Goal: Transaction & Acquisition: Purchase product/service

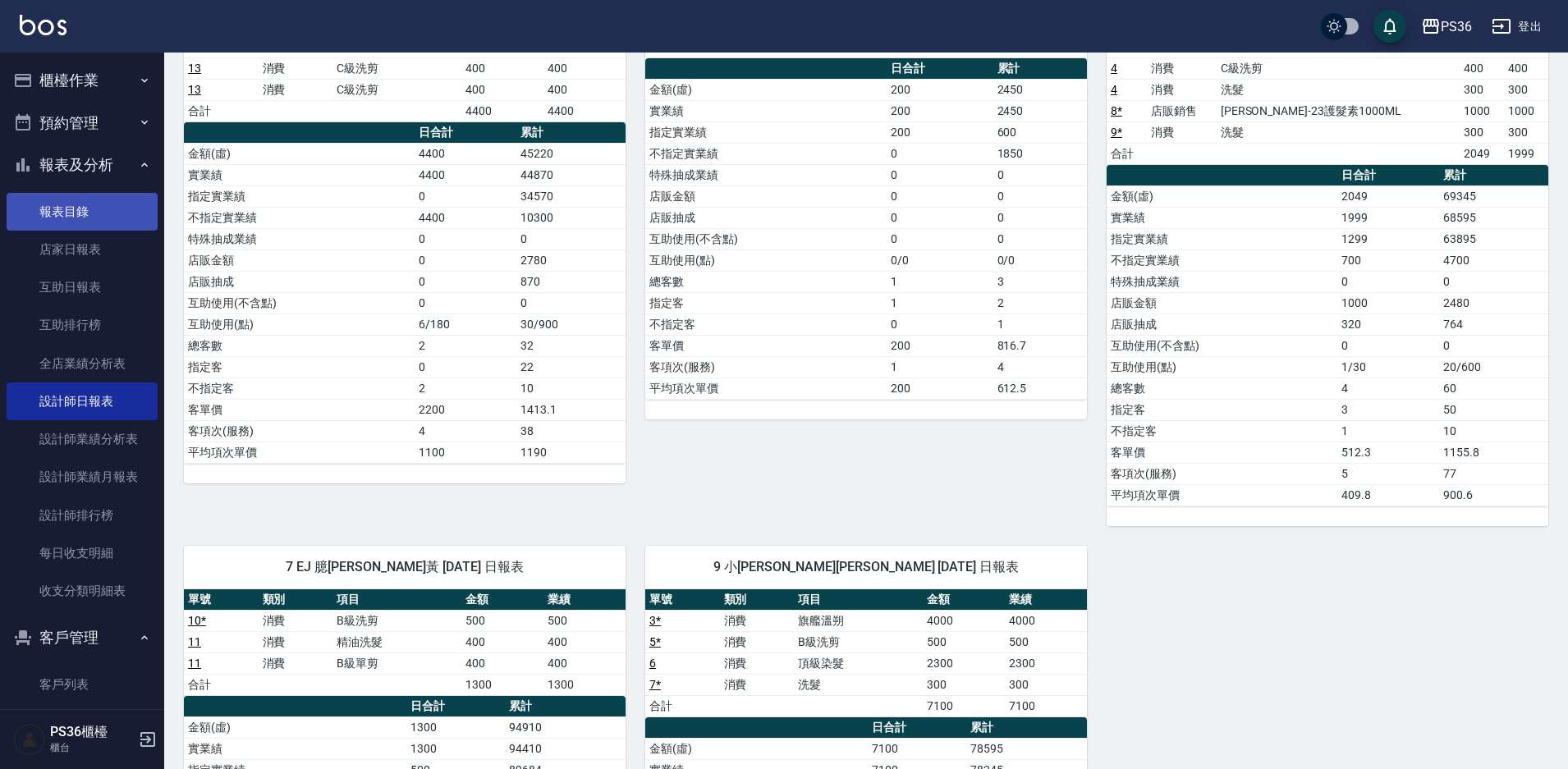
scroll to position [151, 0]
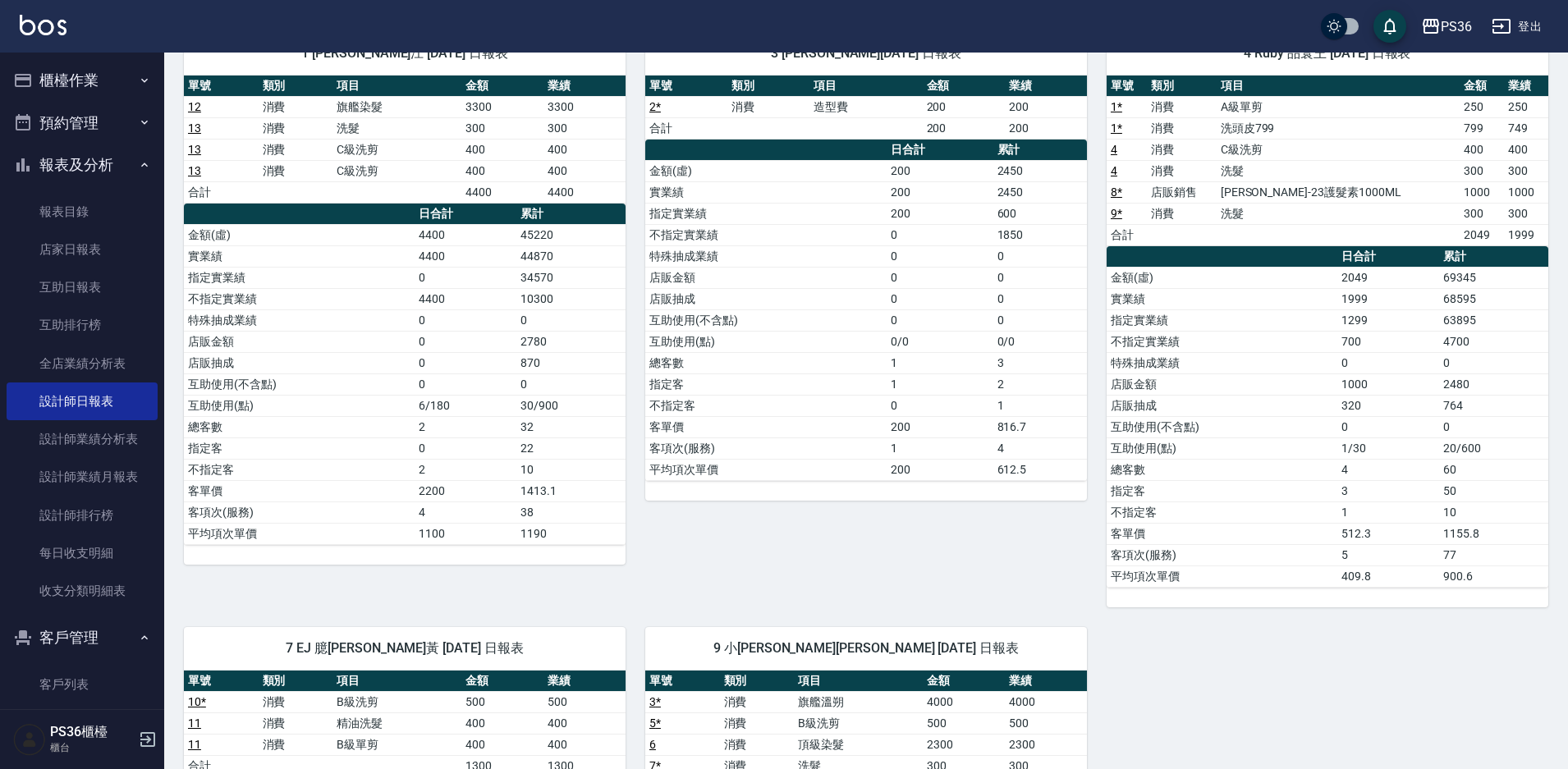
click at [96, 81] on button "櫃檯作業" at bounding box center [81, 80] width 151 height 43
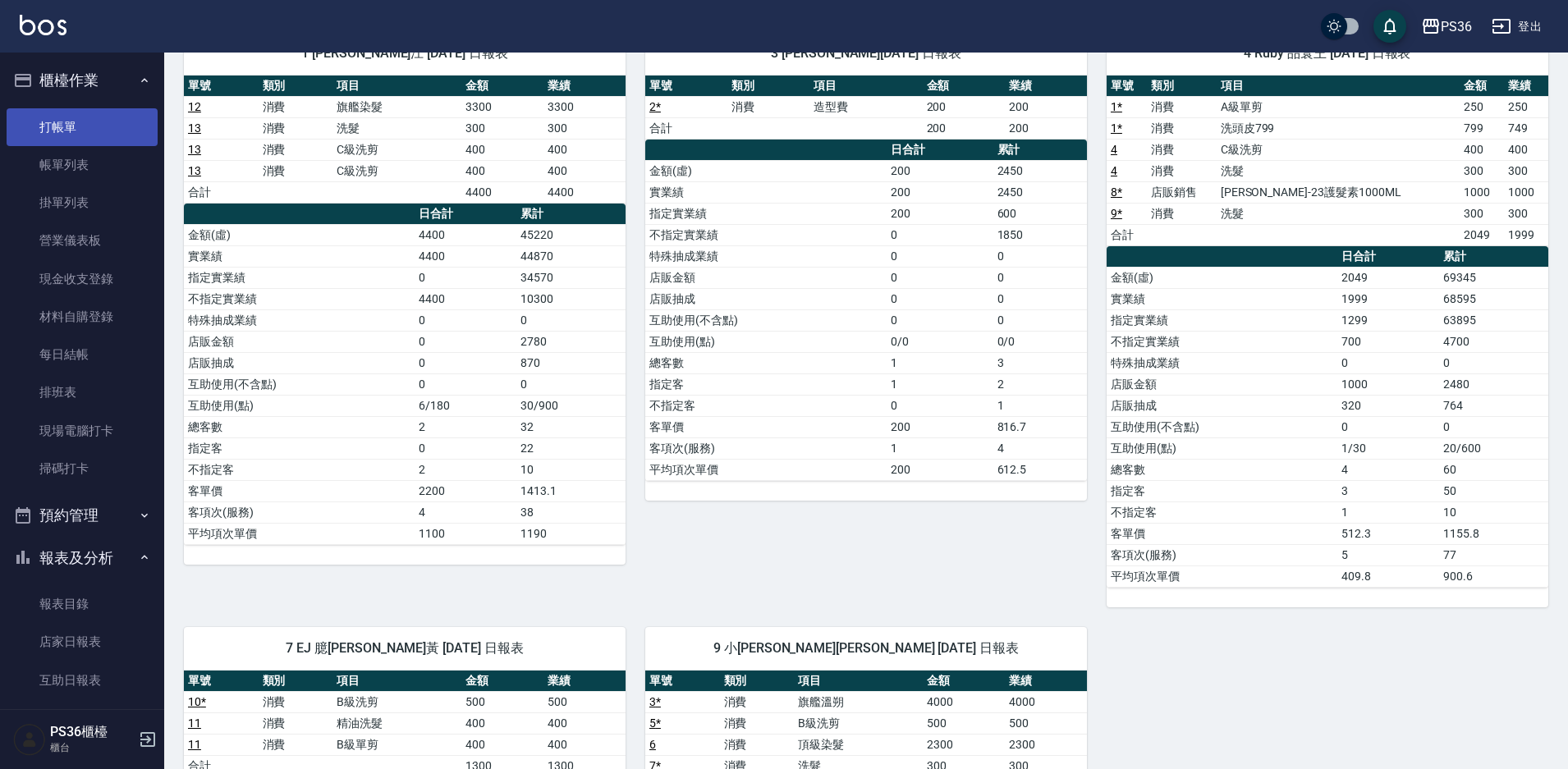
click at [75, 128] on link "打帳單" at bounding box center [81, 127] width 151 height 38
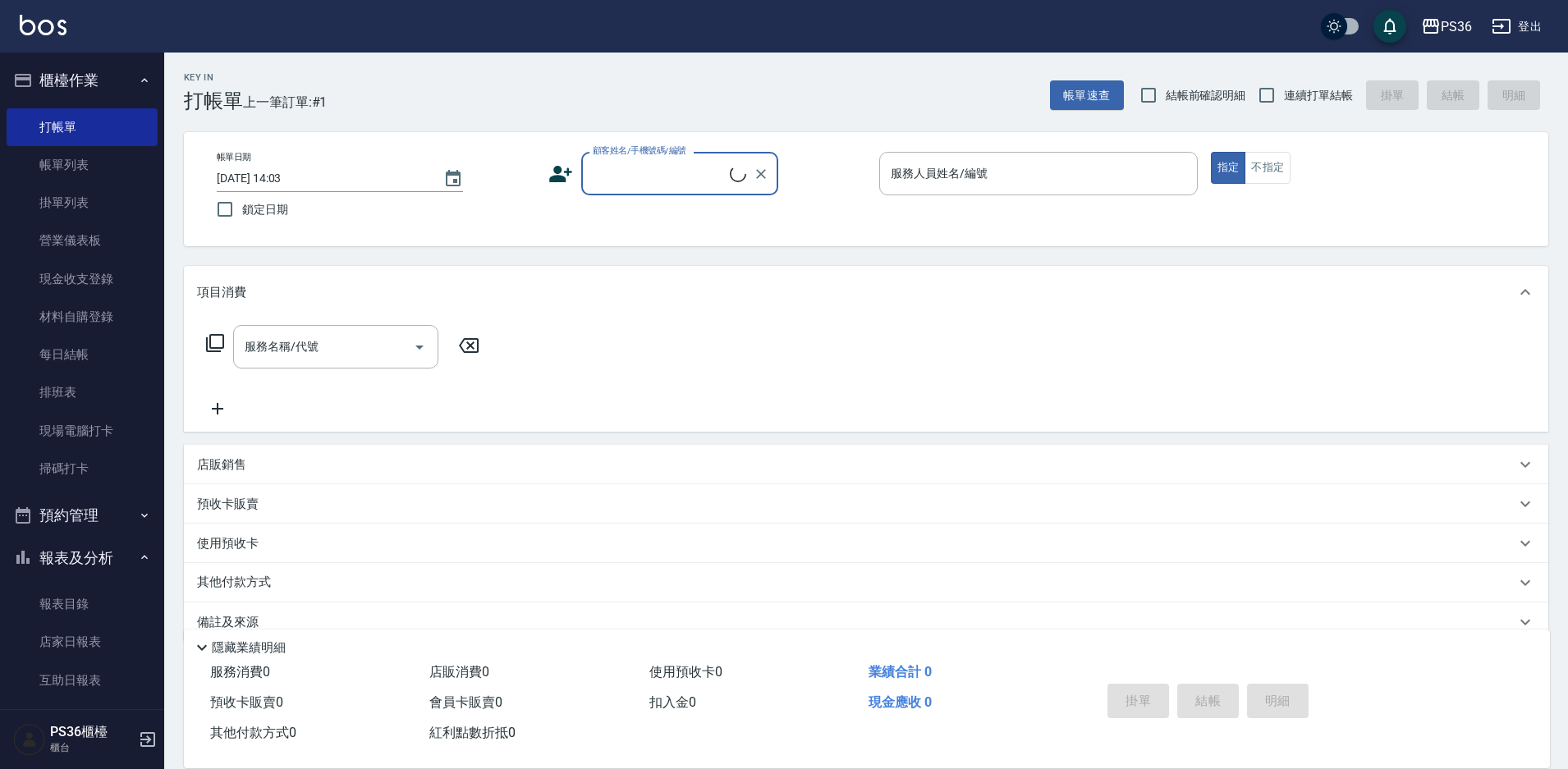
click at [567, 173] on icon at bounding box center [560, 174] width 23 height 17
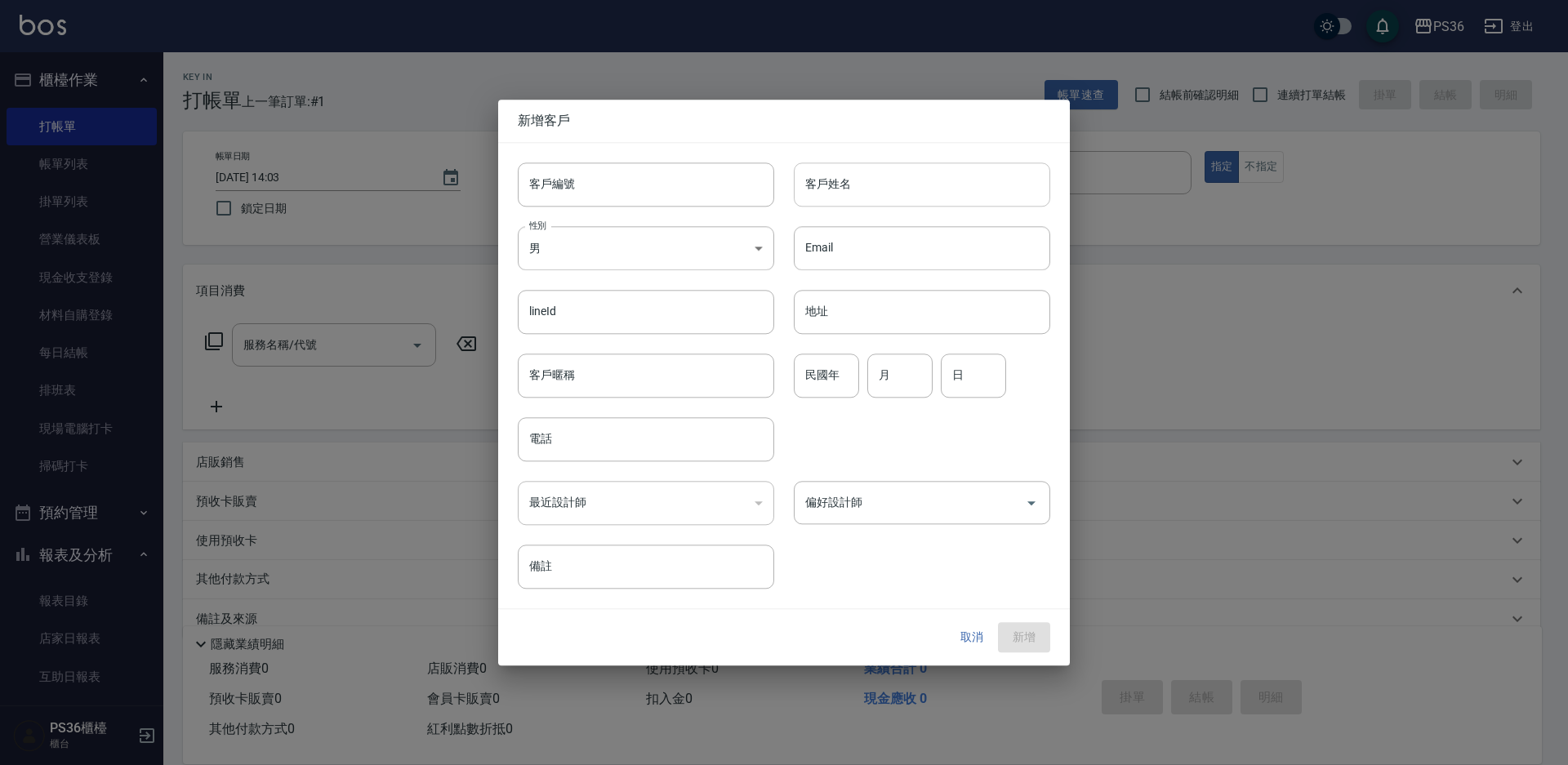
click at [892, 194] on input "客戶姓名" at bounding box center [922, 185] width 256 height 44
type input "xup6uvl3ur,3"
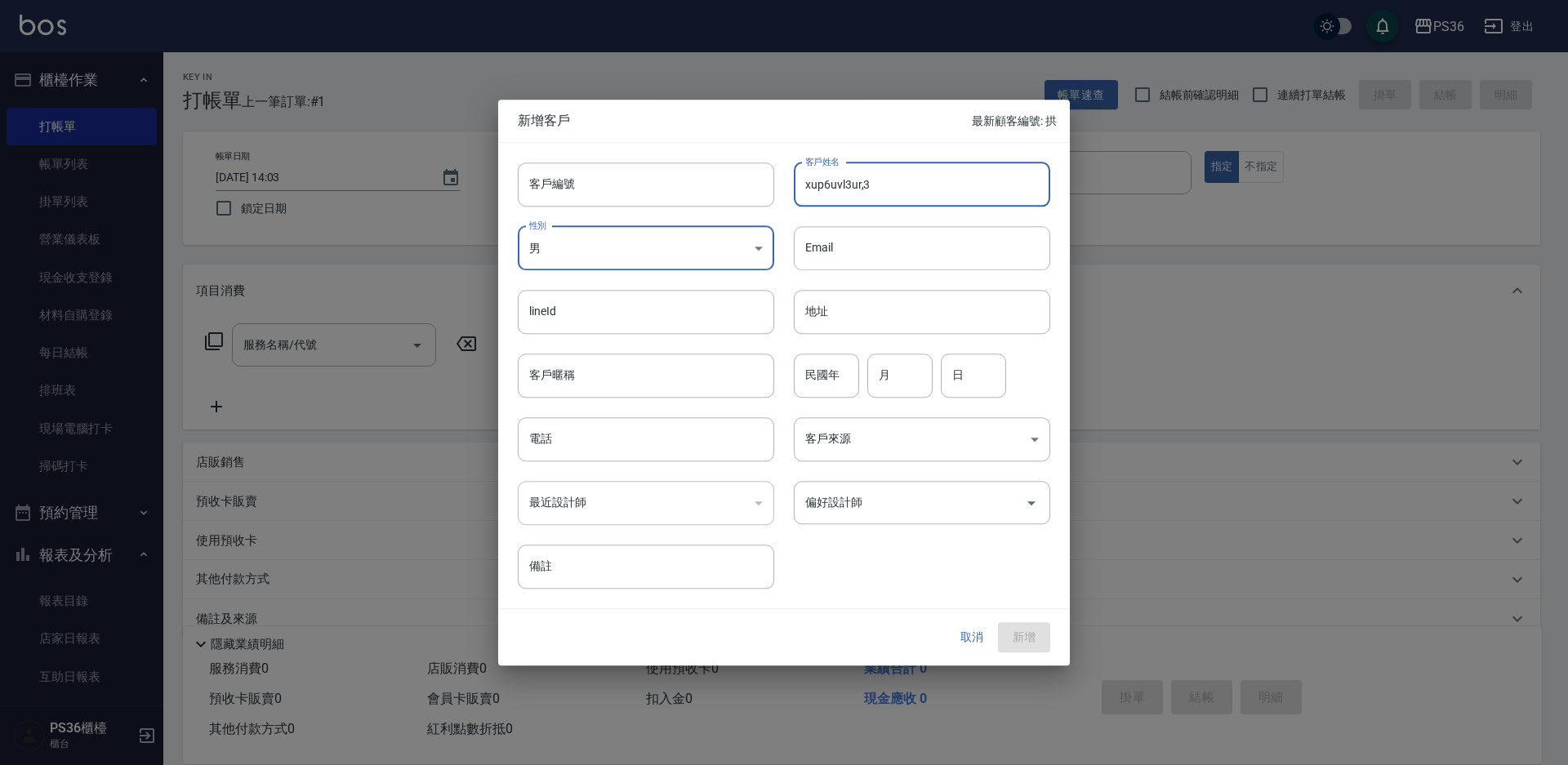
click at [892, 194] on input "xup6uvl3ur,3" at bounding box center [922, 185] width 256 height 44
type input "崊"
type input "林小姐"
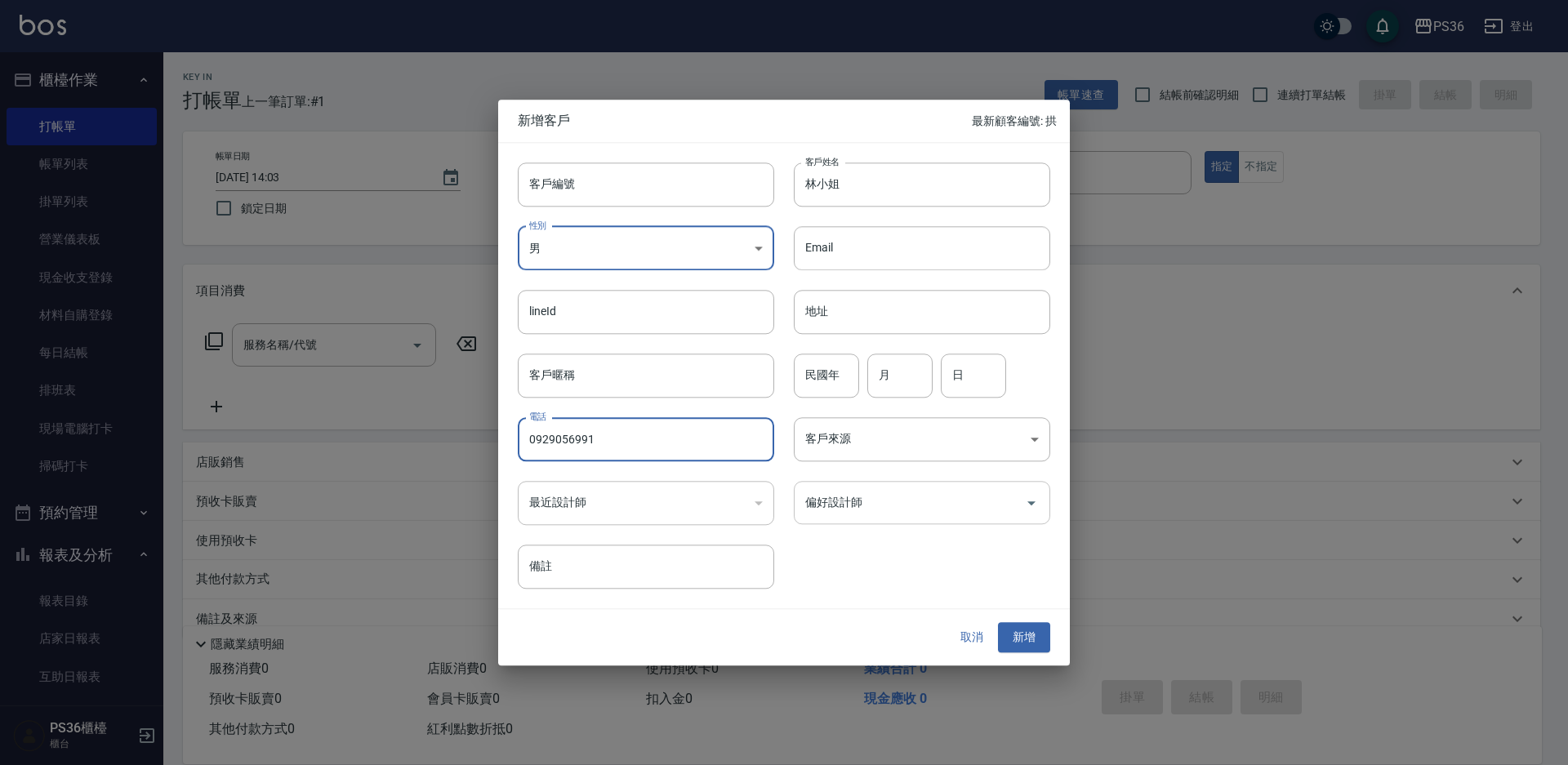
click at [1032, 508] on icon "Open" at bounding box center [1030, 503] width 19 height 19
type input "0929056991"
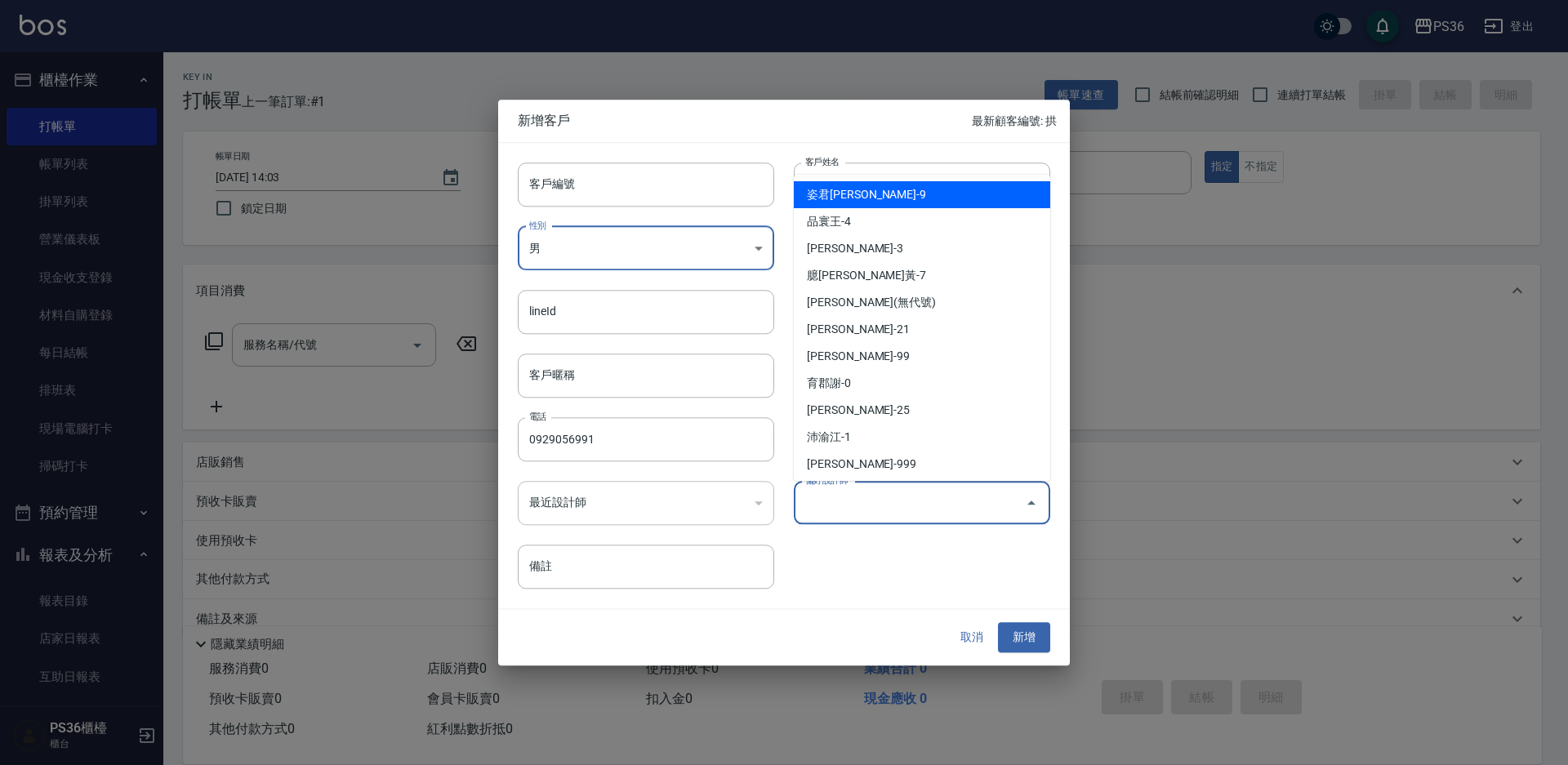
click at [968, 201] on li "姿君[PERSON_NAME]-9" at bounding box center [922, 194] width 256 height 27
type input "姿君[PERSON_NAME]"
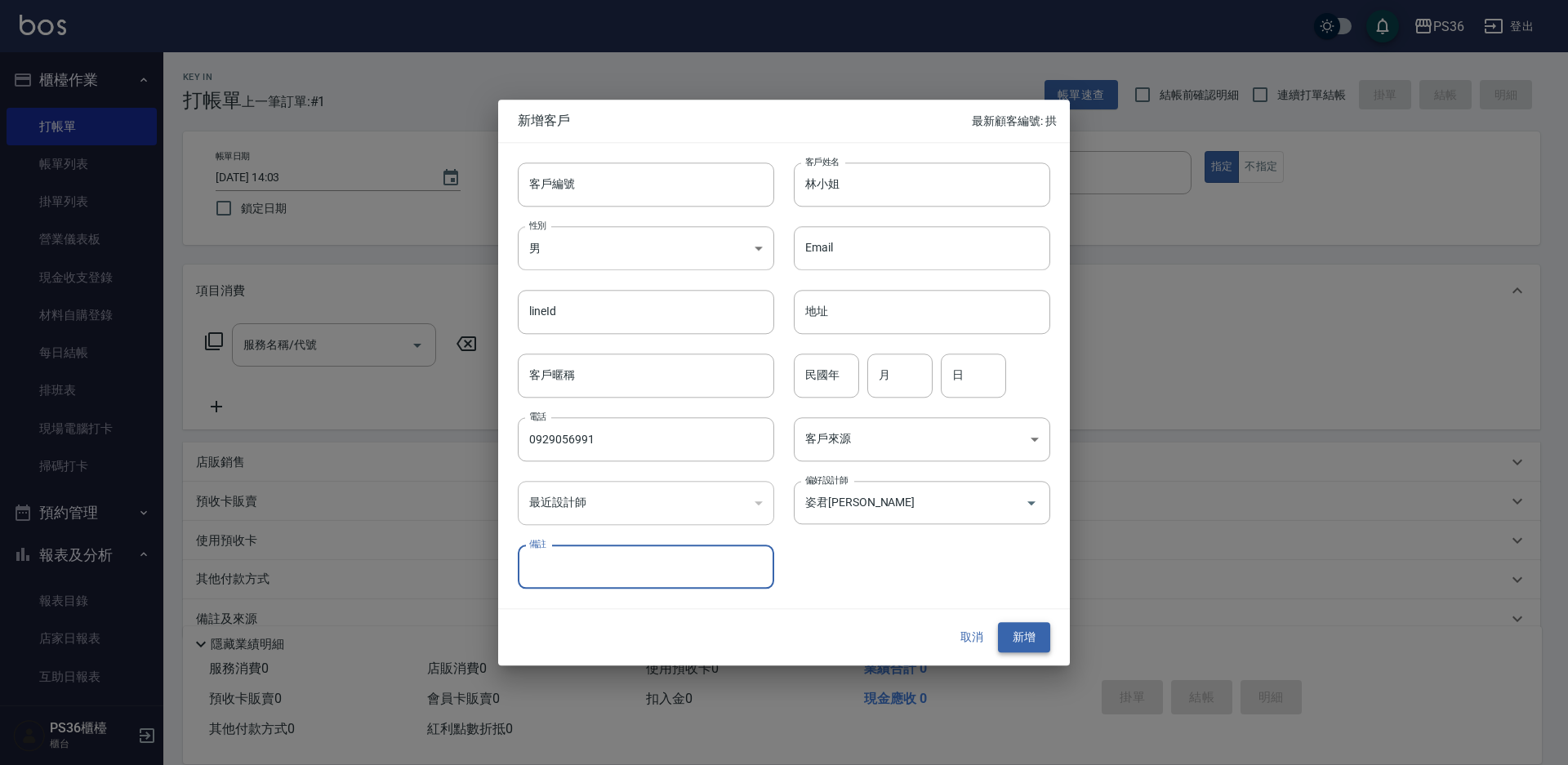
click at [1036, 633] on button "新增" at bounding box center [1024, 638] width 52 height 30
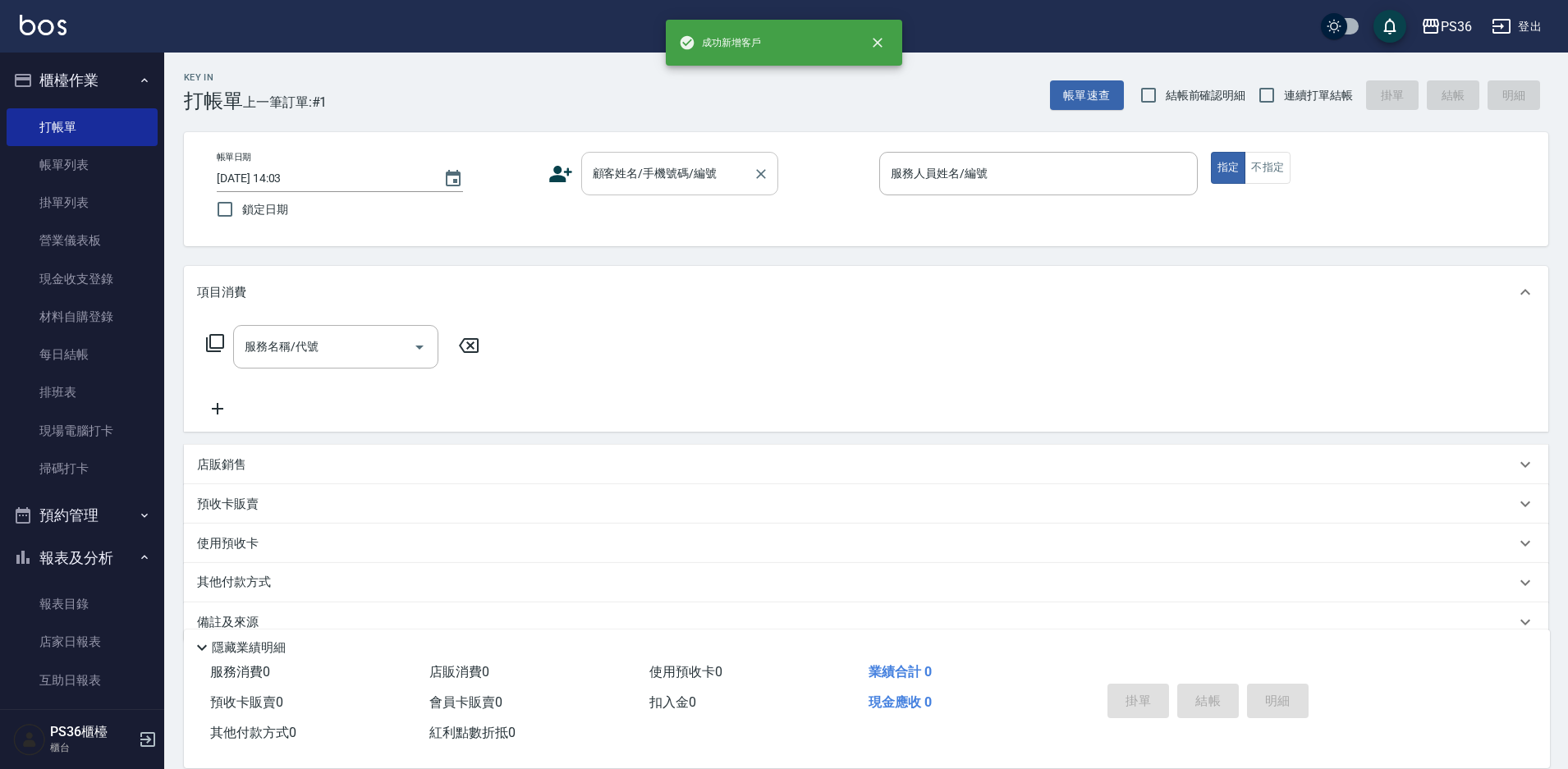
click at [672, 166] on div "顧客姓名/手機號碼/編號 顧客姓名/手機號碼/編號" at bounding box center [679, 173] width 197 height 43
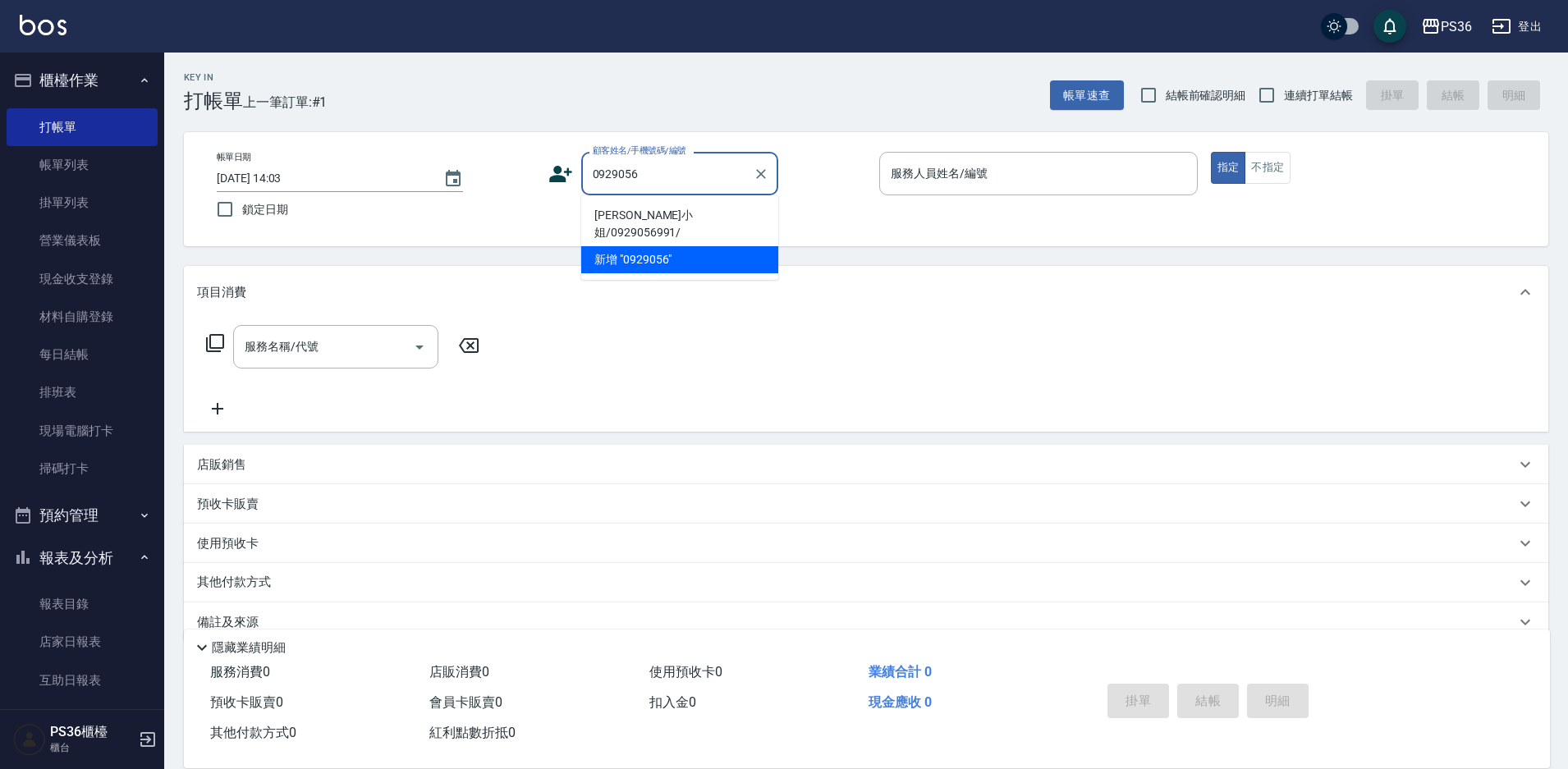
click at [653, 217] on li "[PERSON_NAME]小姐/0929056991/" at bounding box center [679, 225] width 197 height 44
type input "[PERSON_NAME]小姐/0929056991/"
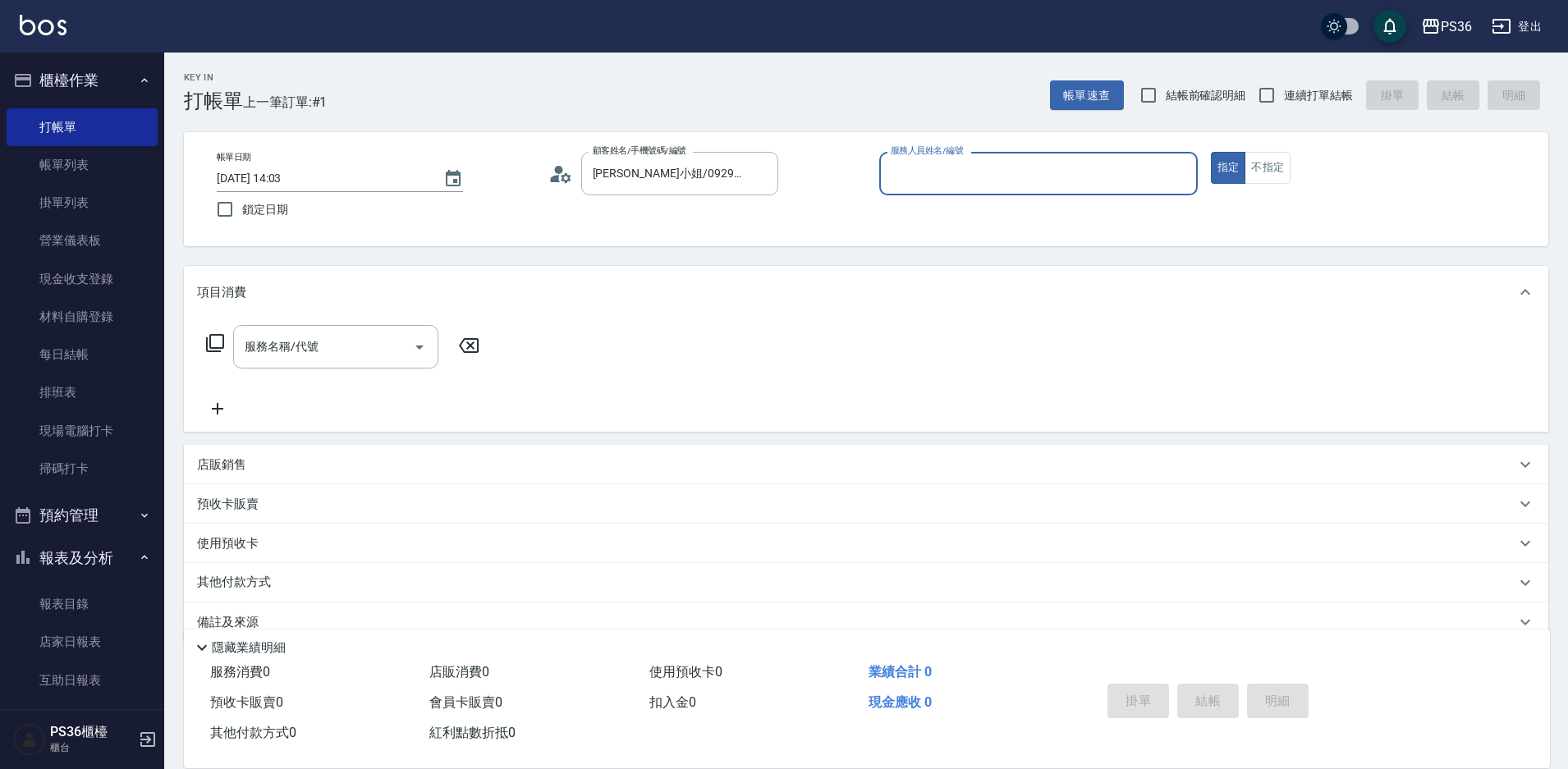
type input "小布-9"
click at [213, 343] on icon at bounding box center [214, 343] width 19 height 19
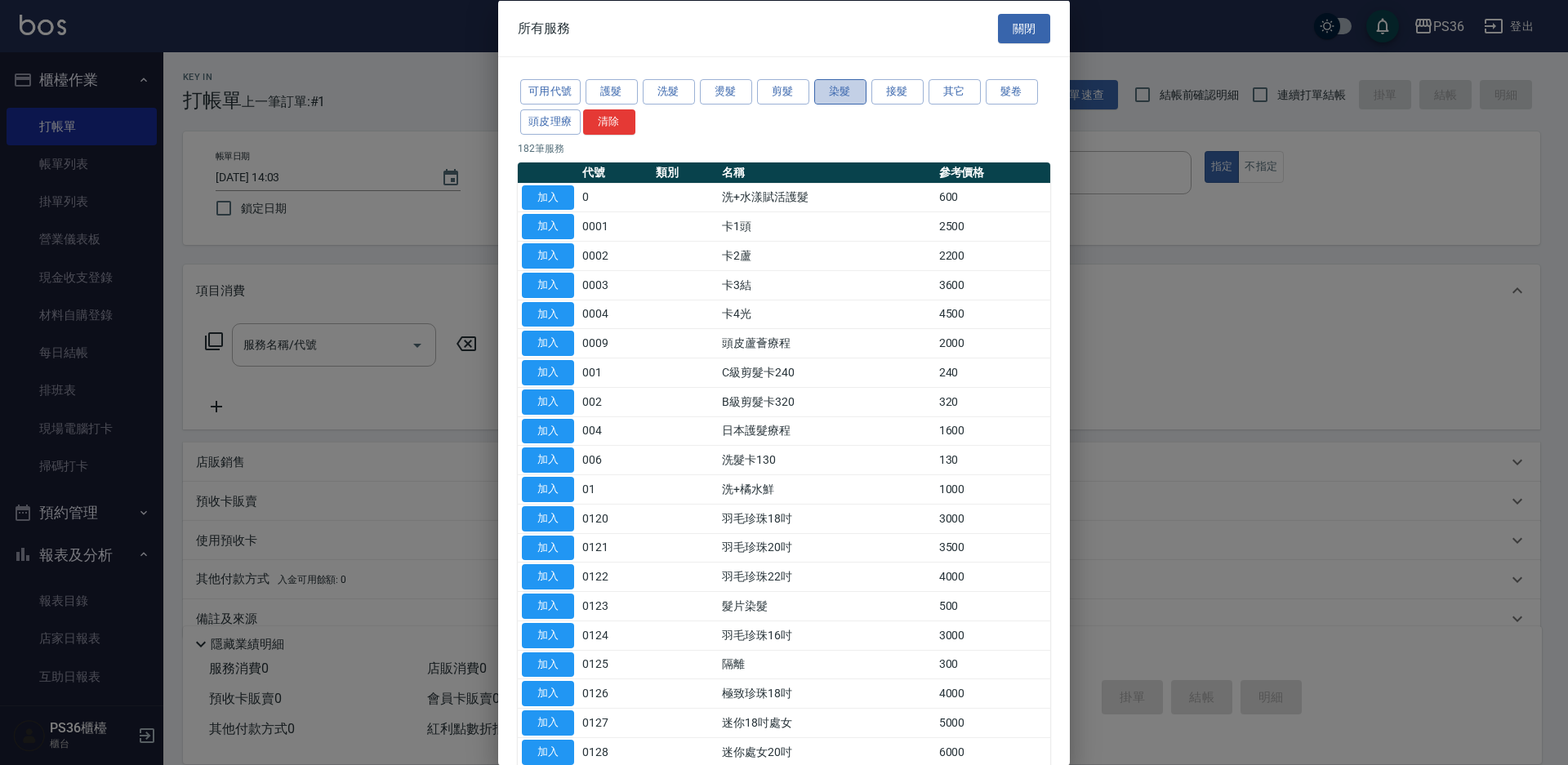
click at [824, 96] on button "染髮" at bounding box center [840, 92] width 52 height 26
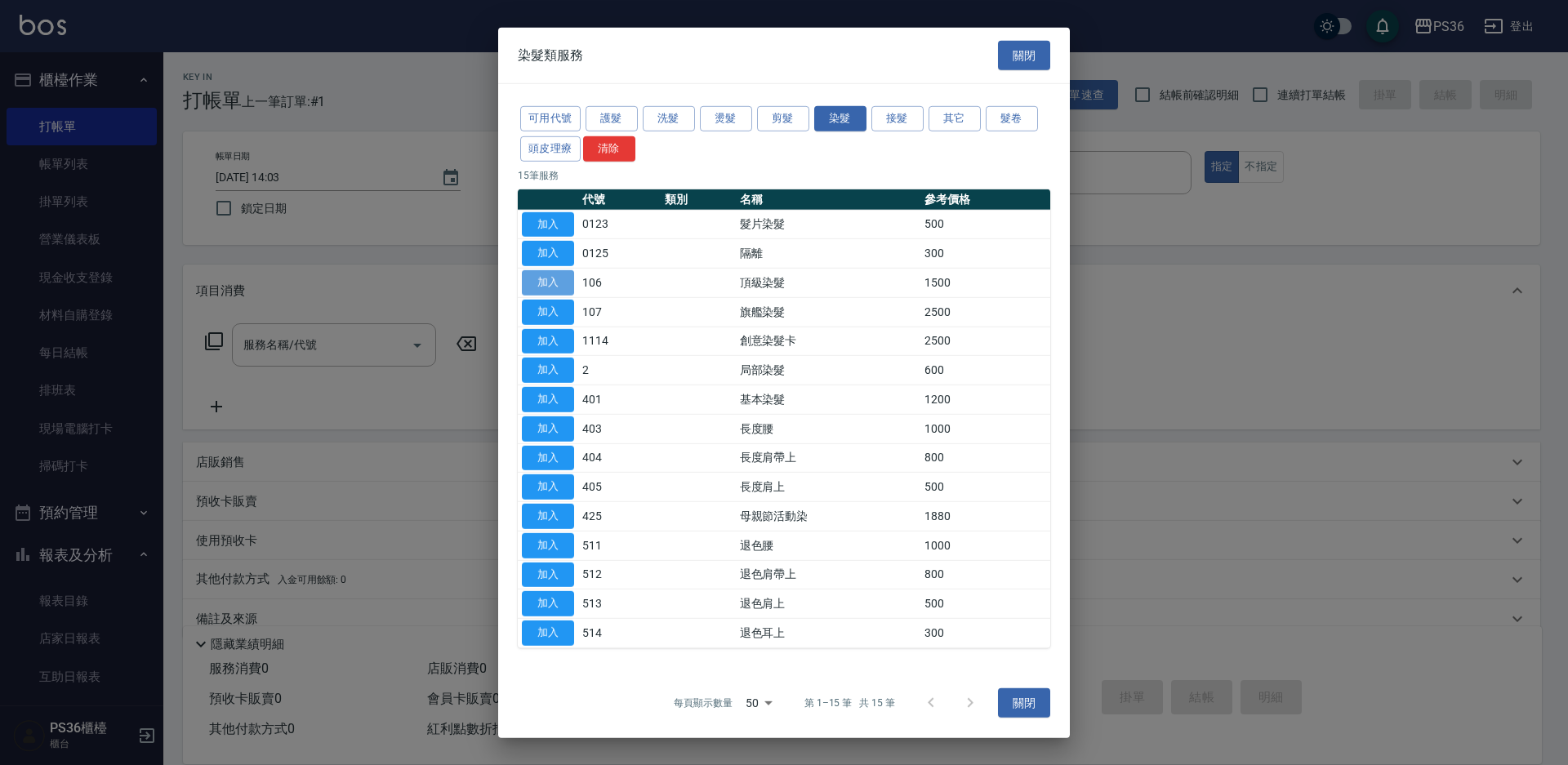
click at [560, 271] on button "加入" at bounding box center [548, 283] width 52 height 26
type input "頂級染髮(106)"
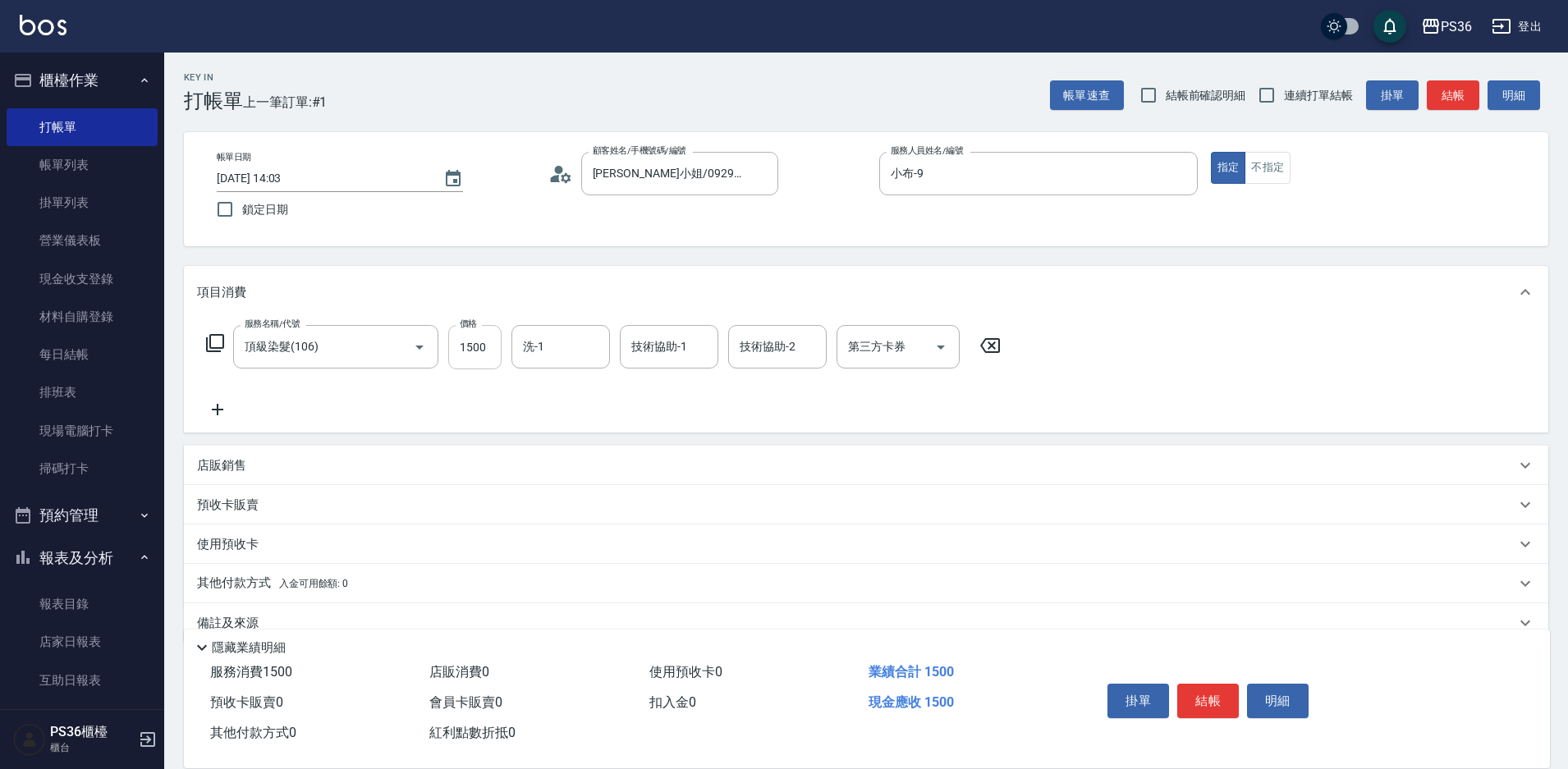
click at [489, 357] on input "1500" at bounding box center [475, 348] width 54 height 44
type input "2299"
type input "酪梨-21"
click at [1219, 685] on button "結帳" at bounding box center [1208, 701] width 62 height 34
